Goal: Transaction & Acquisition: Purchase product/service

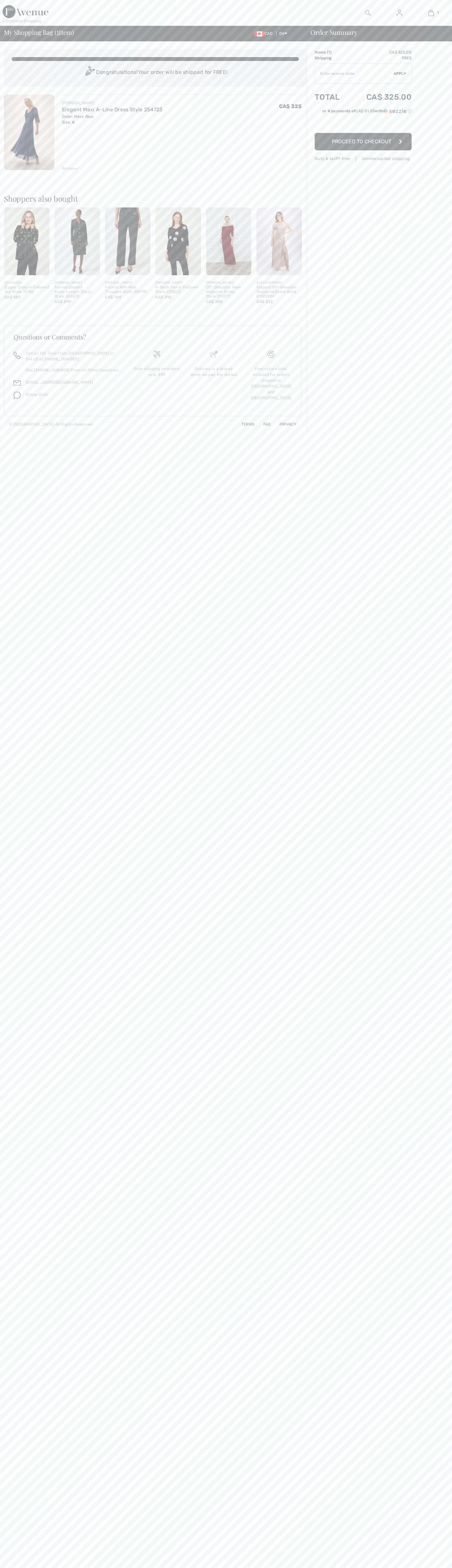
click at [363, 142] on span "Proceed to Checkout" at bounding box center [361, 141] width 60 height 6
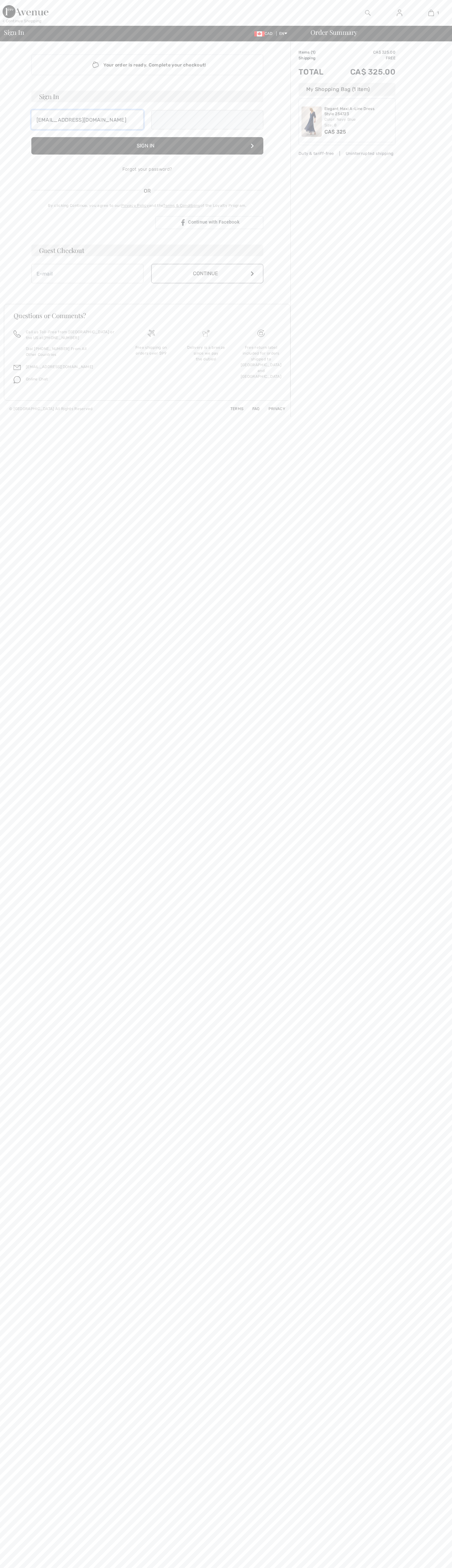
type input "[EMAIL_ADDRESS][DOMAIN_NAME]"
click at [207, 281] on button "Continue" at bounding box center [207, 281] width 112 height 19
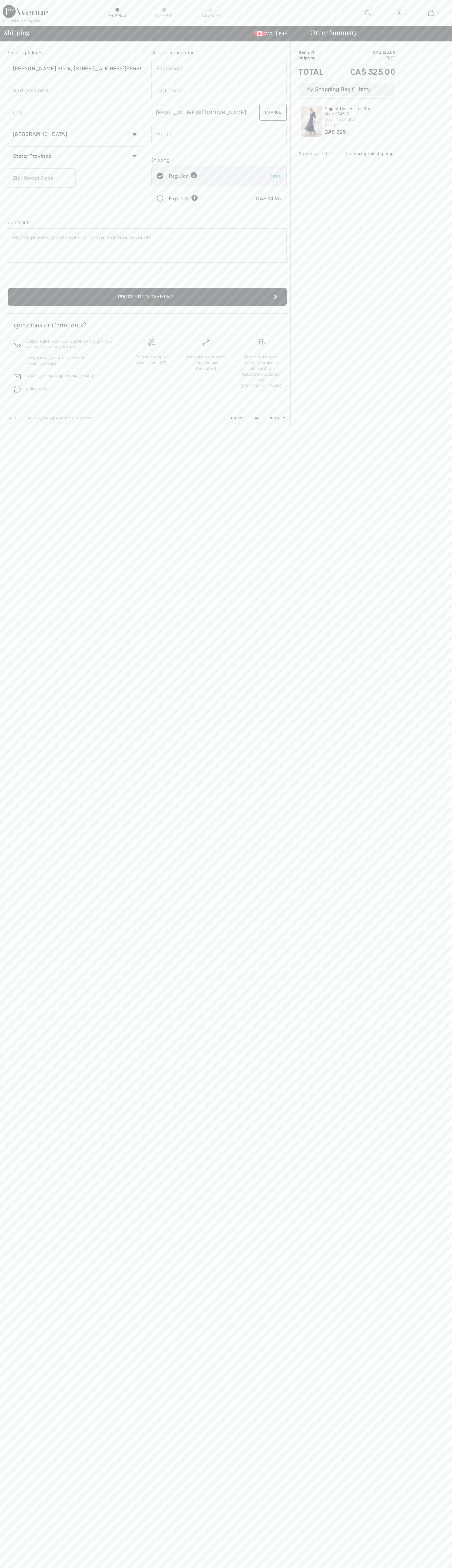
type input "Breithaupt Block, 51 Breithaupt St."
type input "First floor"
type input "kitchener"
select select "ON"
type input "N2H5G5"
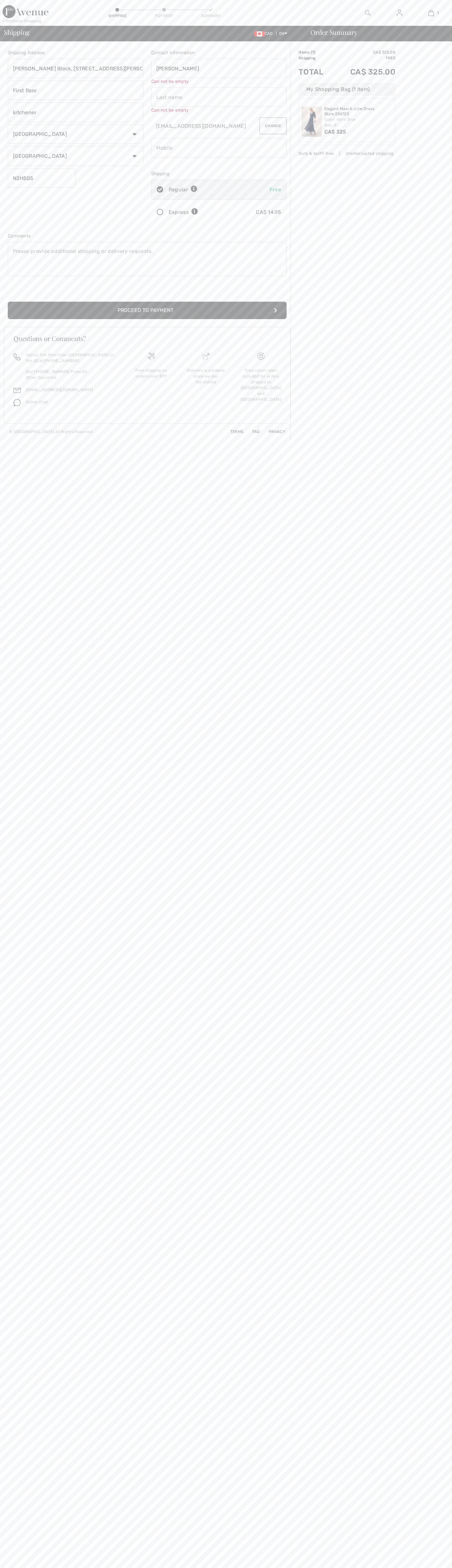
type input "John"
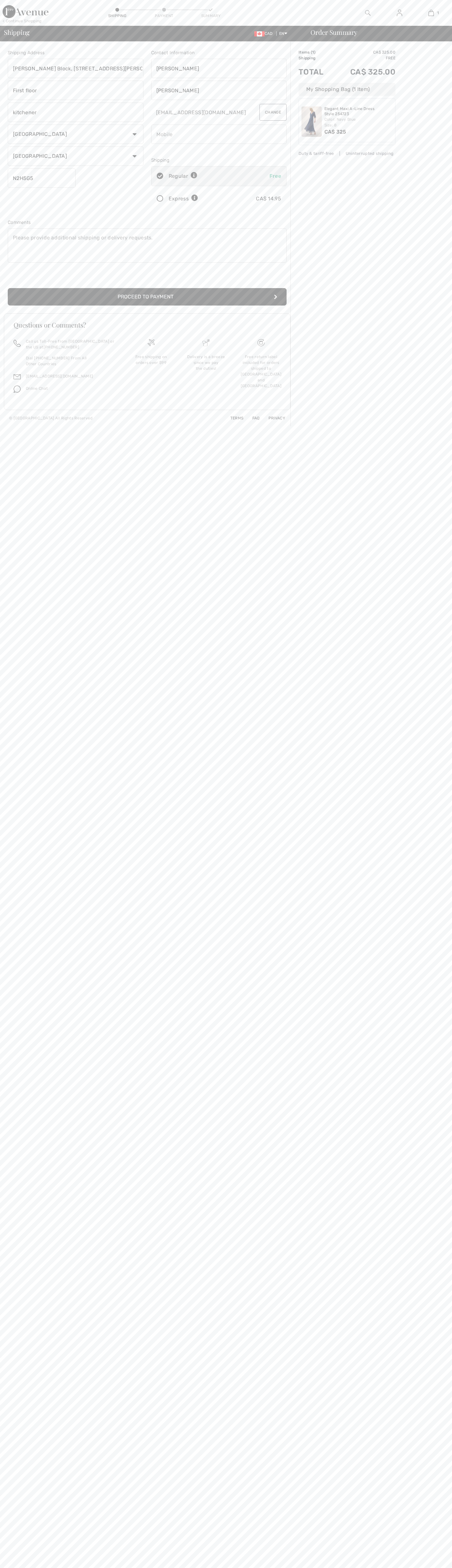
type input "Smith"
type input "5198802300"
radio input "true"
click at [200, 199] on input "radio" at bounding box center [200, 199] width 4 height 19
radio input "true"
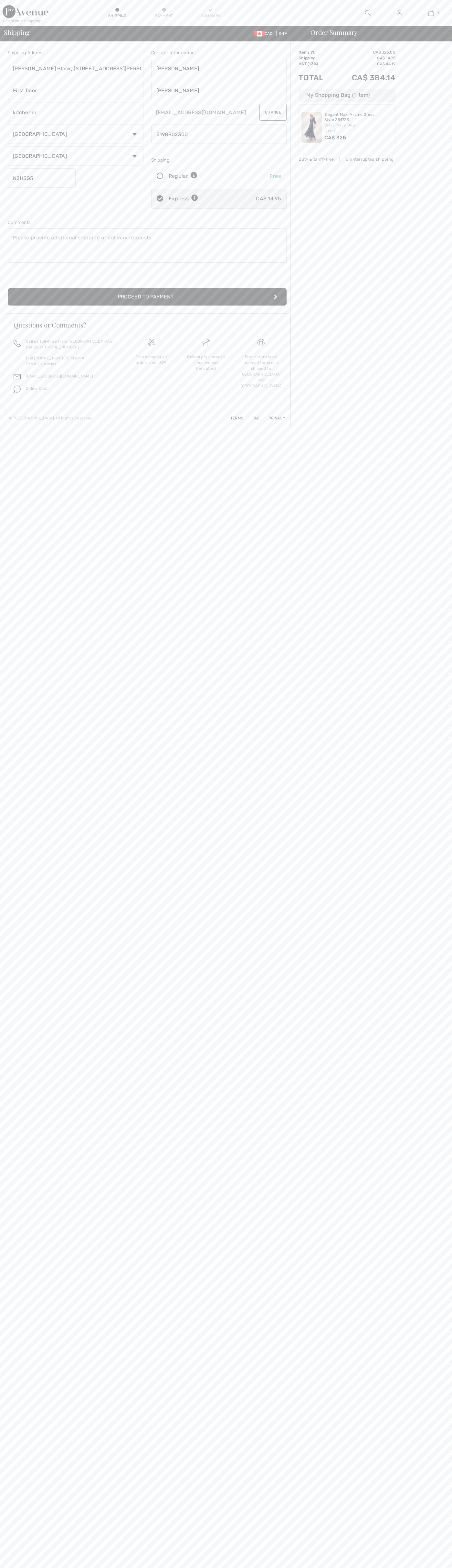
click at [147, 297] on button "Proceed to Payment" at bounding box center [147, 296] width 278 height 18
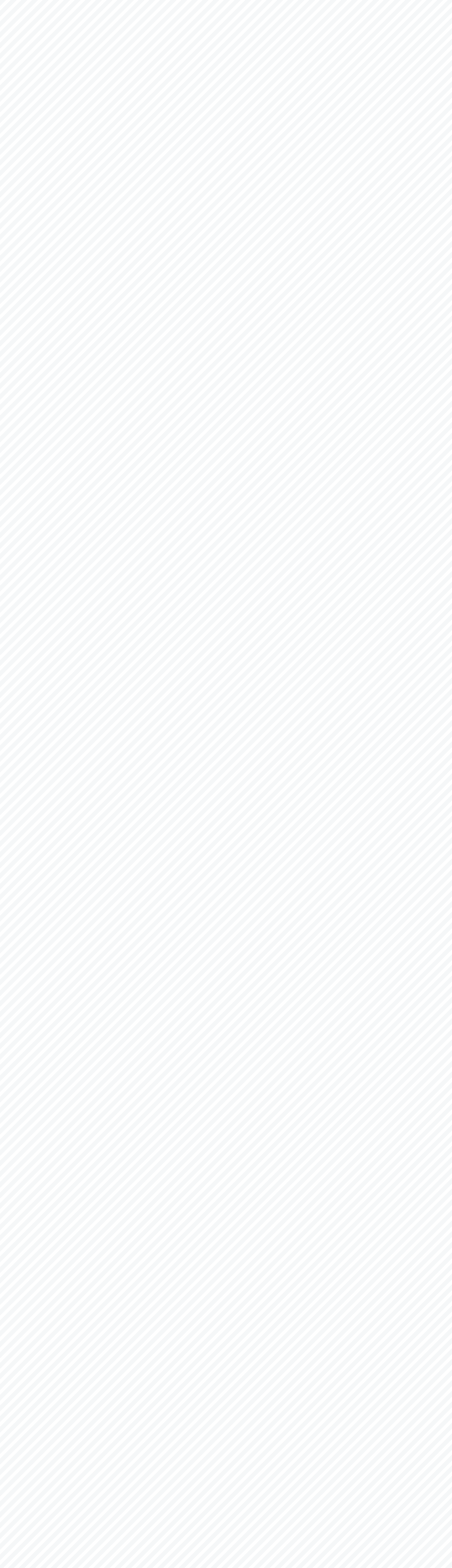
click at [99, 30] on body "We value your privacy We use cookies to enhance your browsing experience, serve…" at bounding box center [226, 784] width 452 height 1568
click at [422, 758] on body "We value your privacy We use cookies to enhance your browsing experience, serve…" at bounding box center [226, 784] width 452 height 1568
click at [275, 1567] on html "We value your privacy We use cookies to enhance your browsing experience, serve…" at bounding box center [226, 784] width 452 height 1568
click at [24, 406] on body "We value your privacy We use cookies to enhance your browsing experience, serve…" at bounding box center [226, 784] width 452 height 1568
